Goal: Use online tool/utility

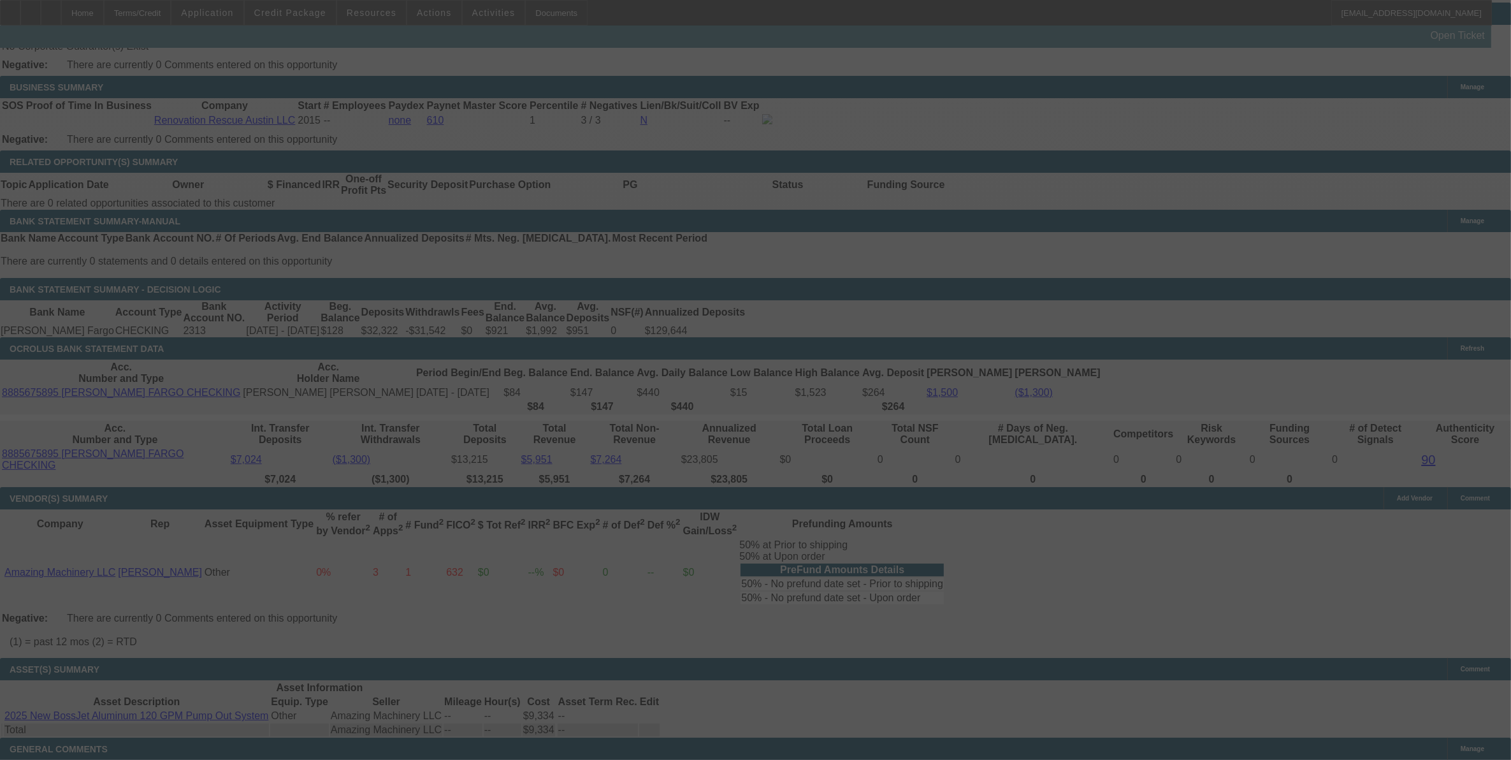
scroll to position [2110, 0]
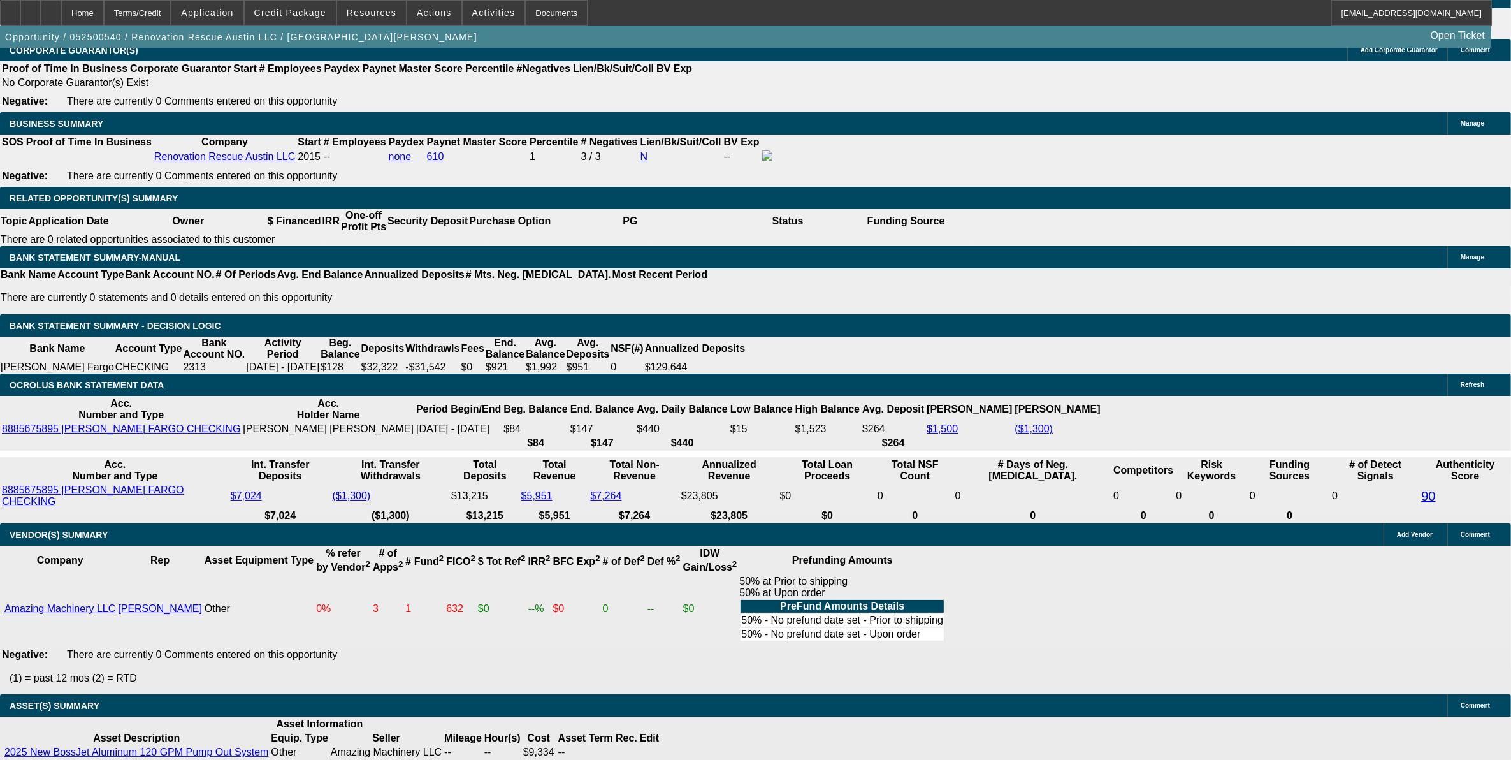
select select "0"
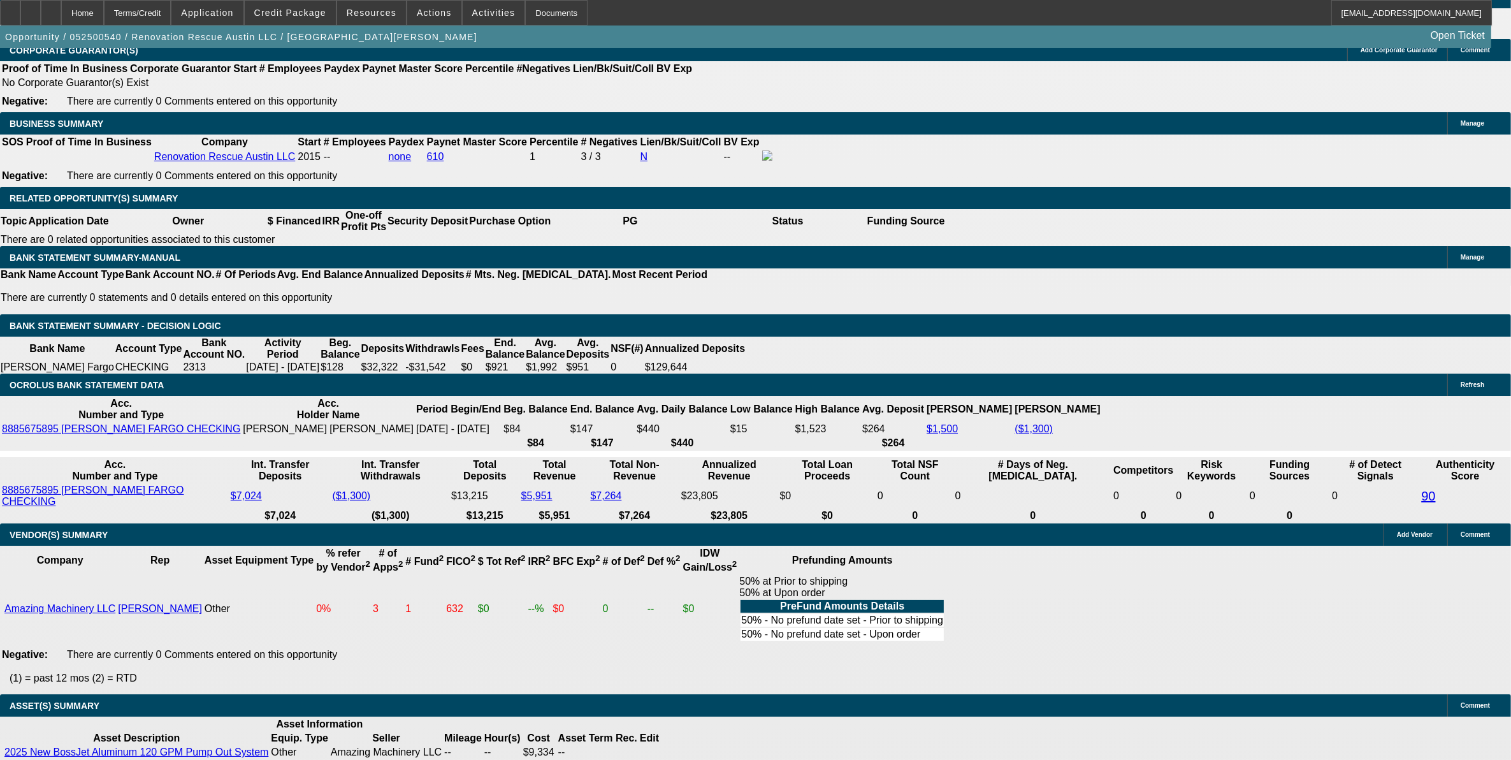
select select "0"
select select "2"
select select "0"
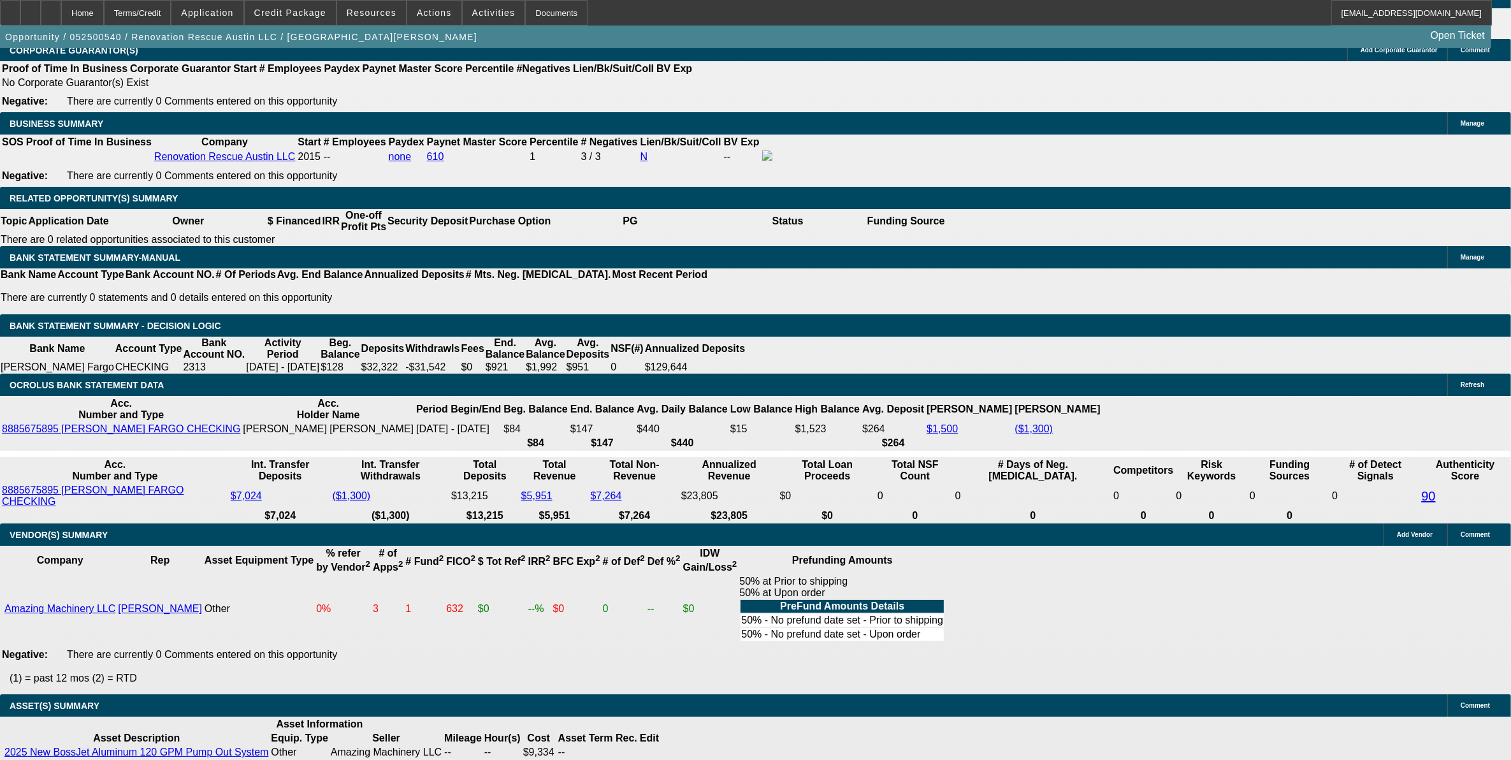
select select "0"
select select "0.1"
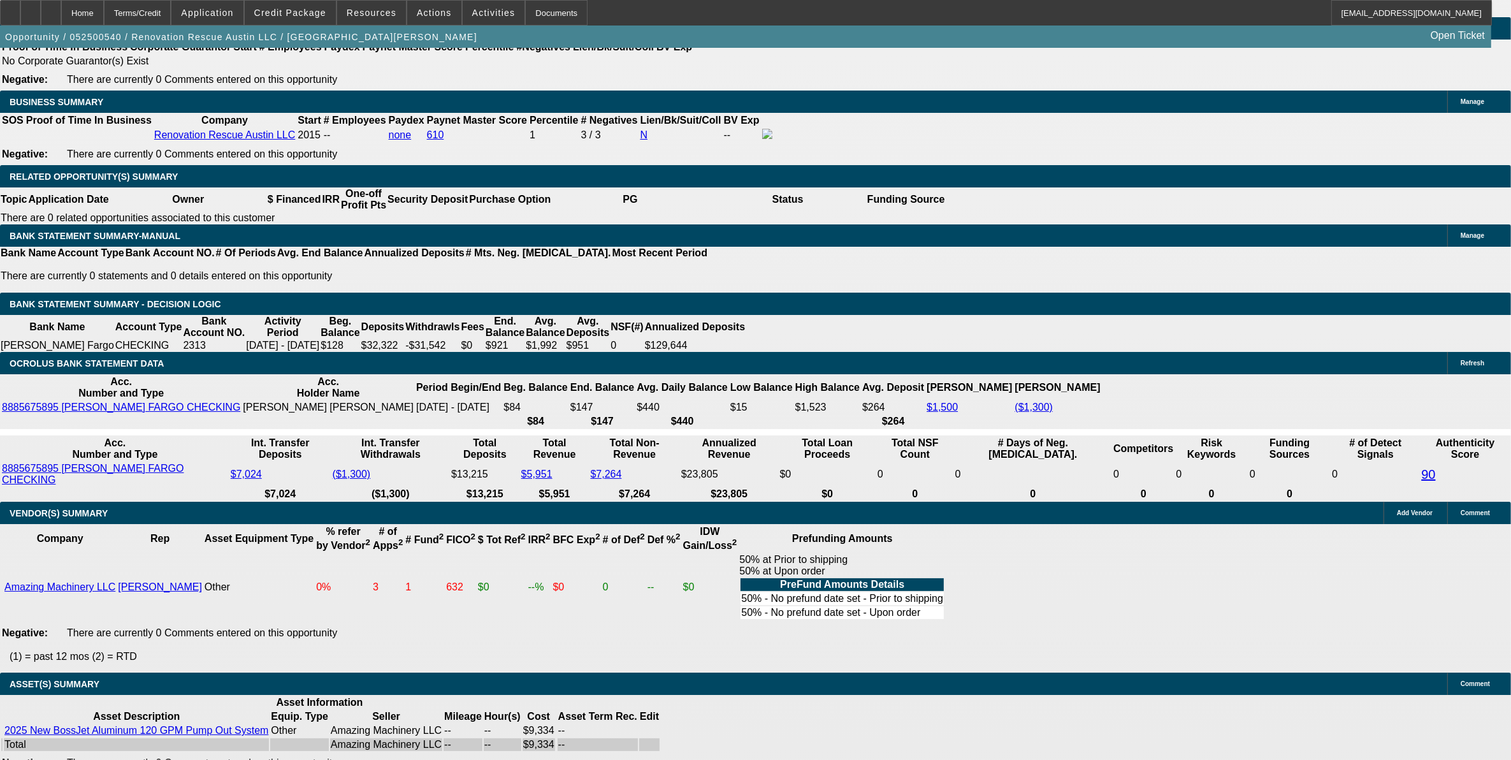
select select "1"
select select "2"
select select "1"
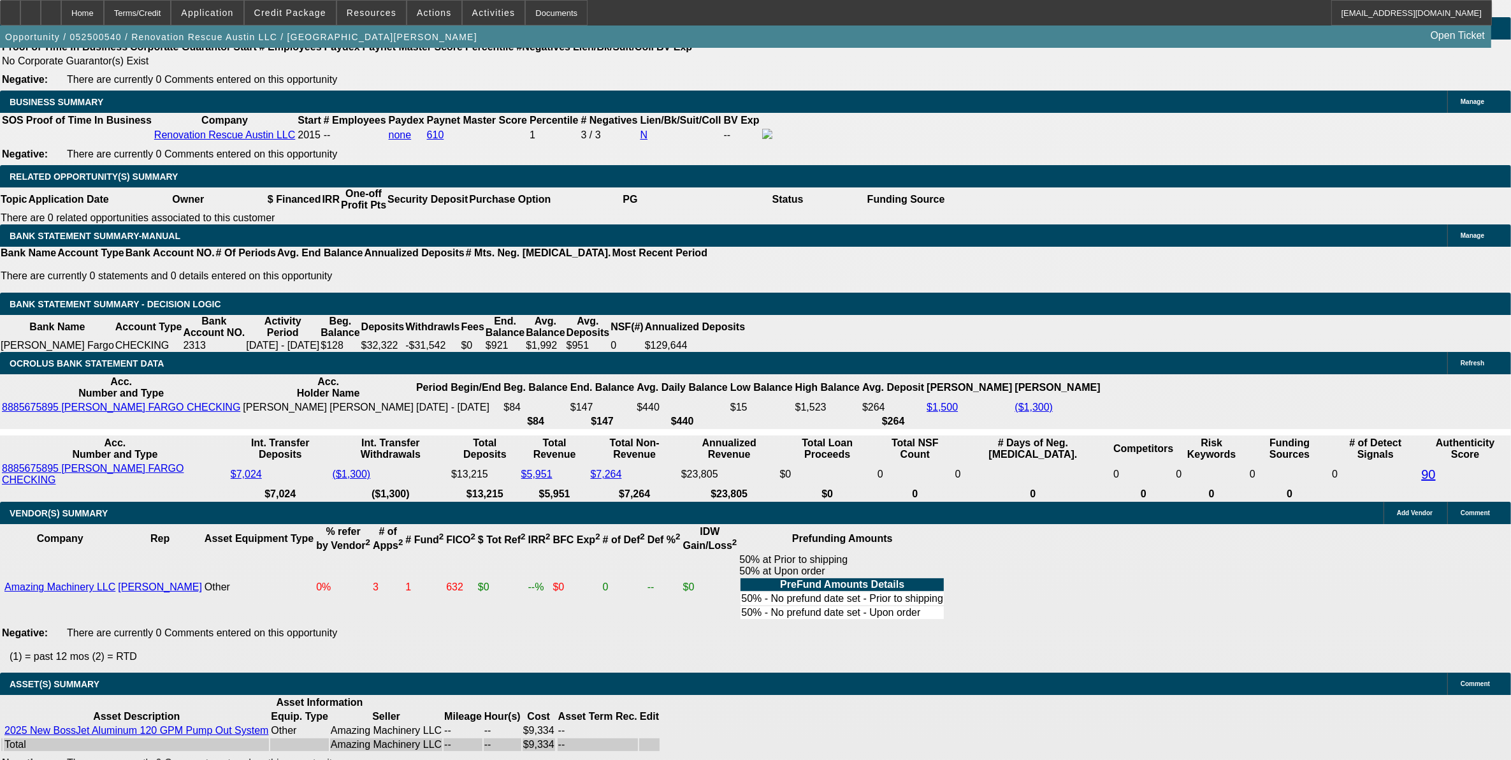
select select "2"
select select "1"
select select "2"
select select "6"
select select "1"
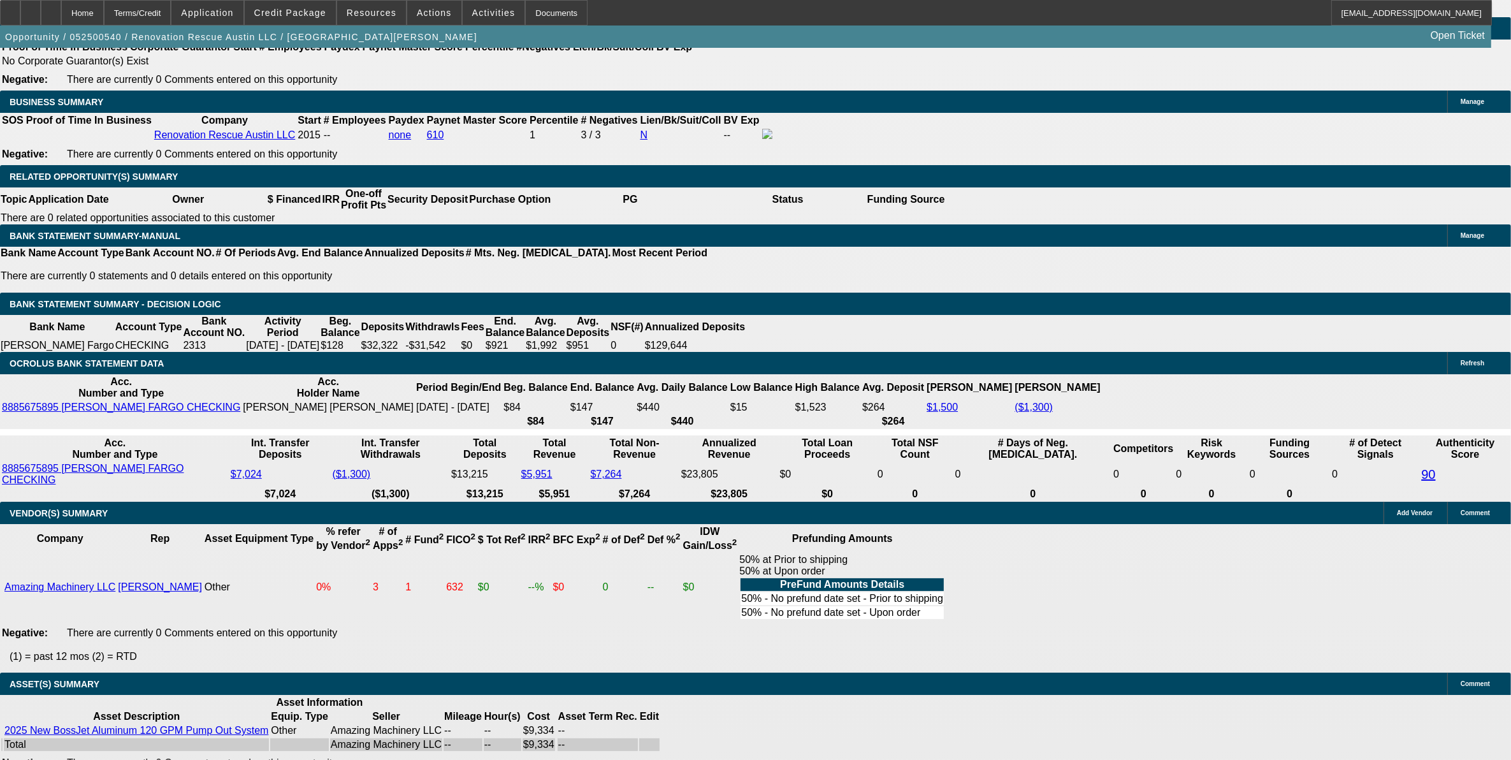
select select "3"
select select "4"
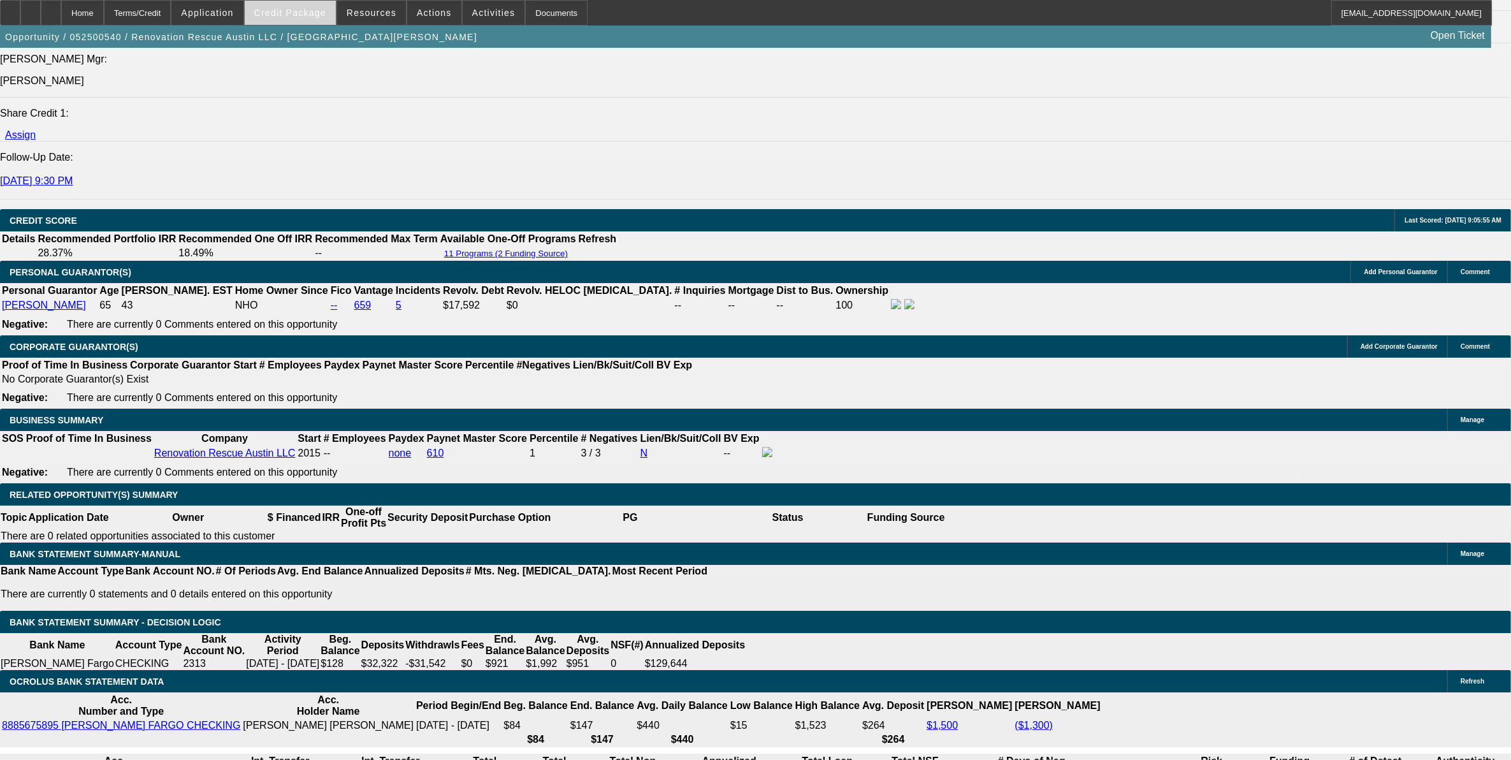
scroll to position [1718, 0]
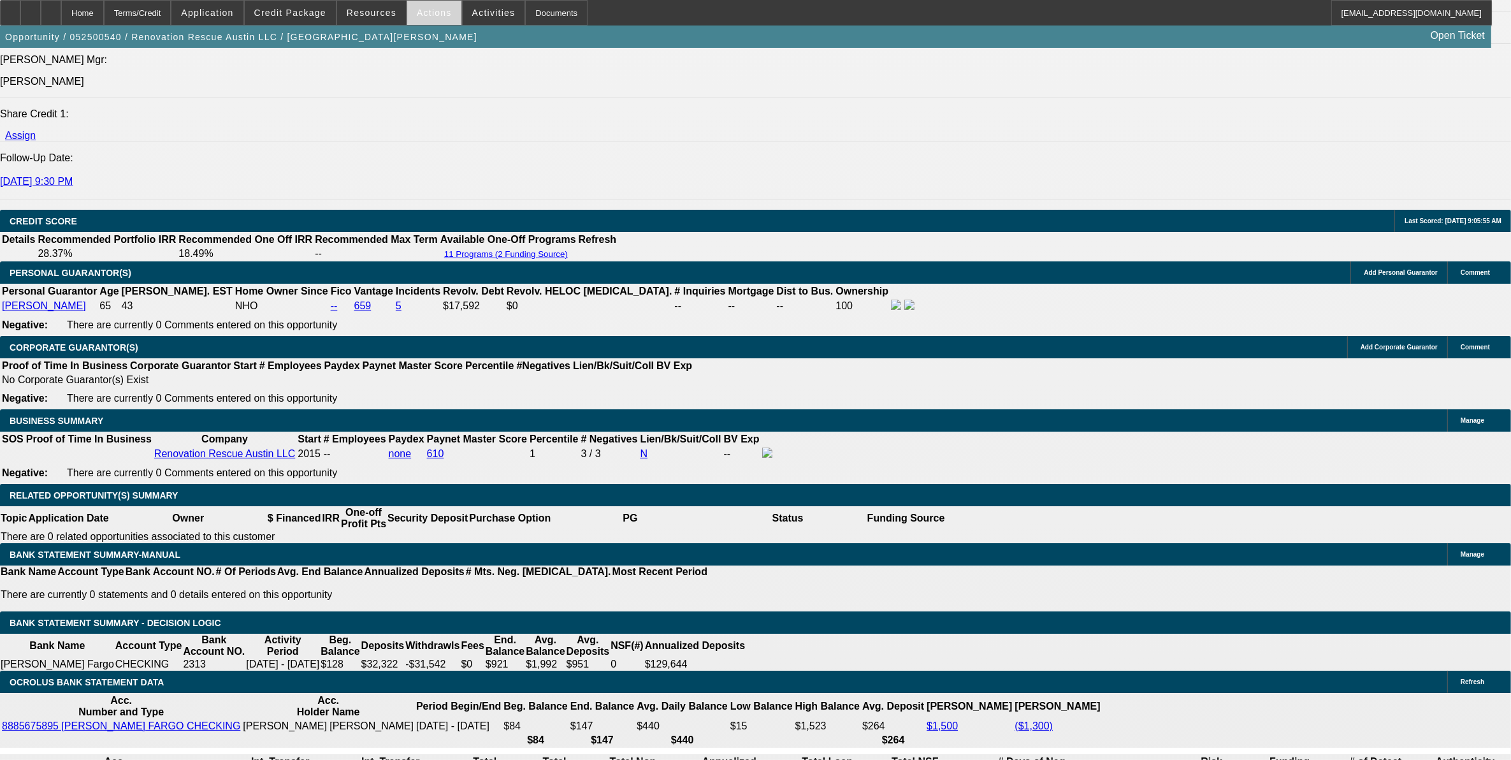
click at [431, 6] on span at bounding box center [434, 12] width 54 height 31
